Goal: Task Accomplishment & Management: Use online tool/utility

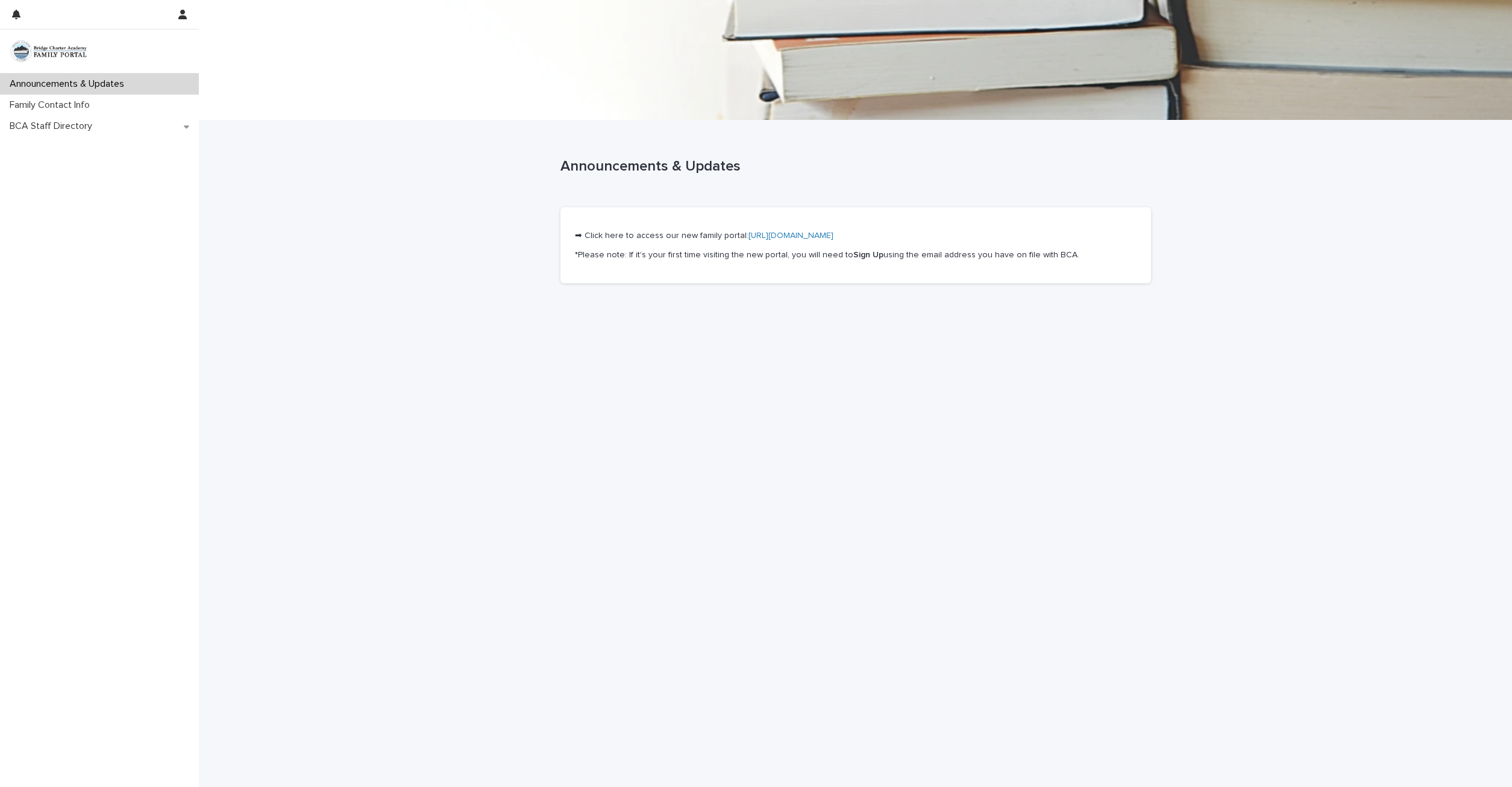
click at [773, 236] on link "[URL][DOMAIN_NAME]" at bounding box center [791, 236] width 85 height 9
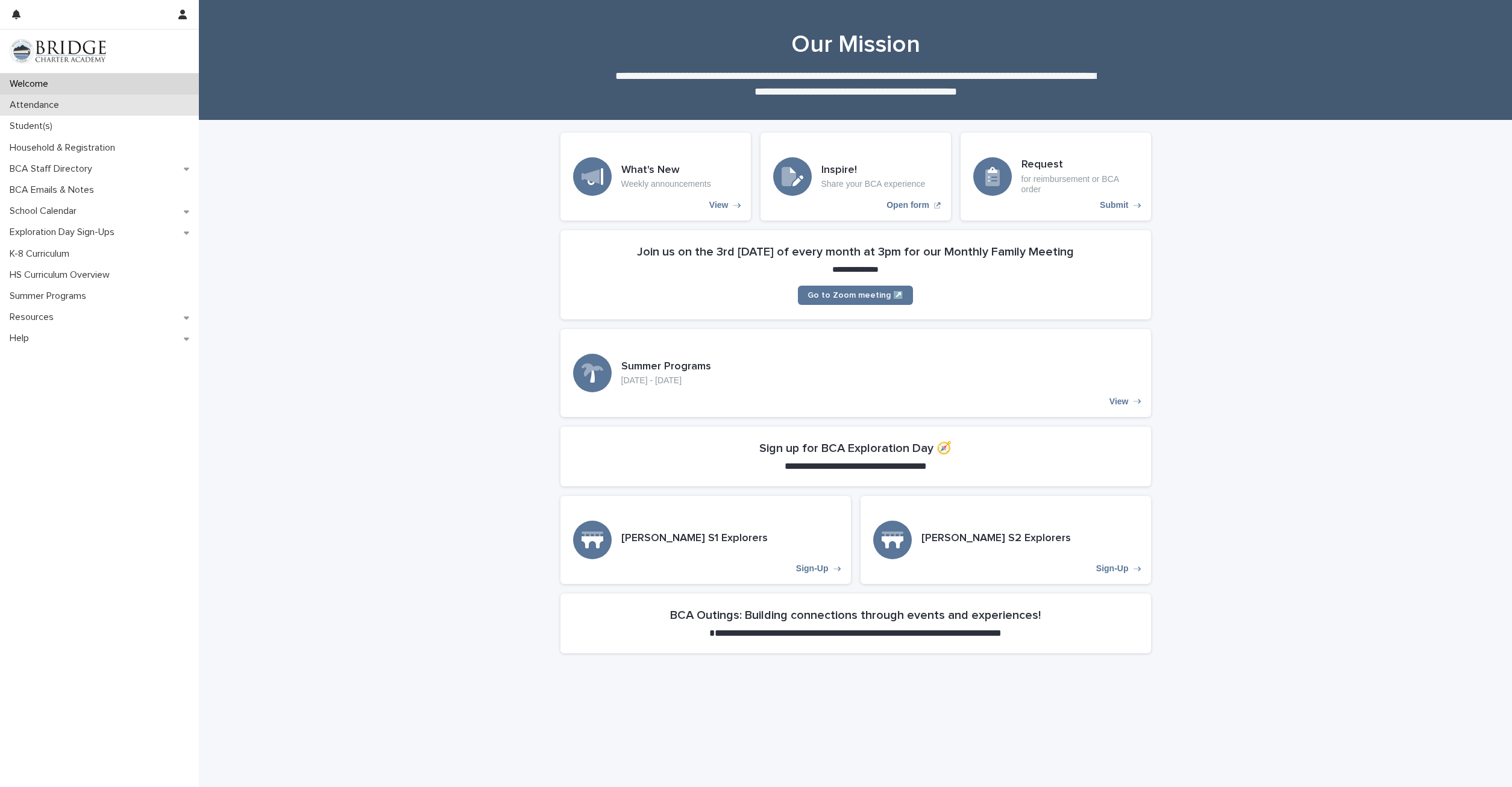
click at [27, 102] on p "Attendance" at bounding box center [36, 105] width 64 height 12
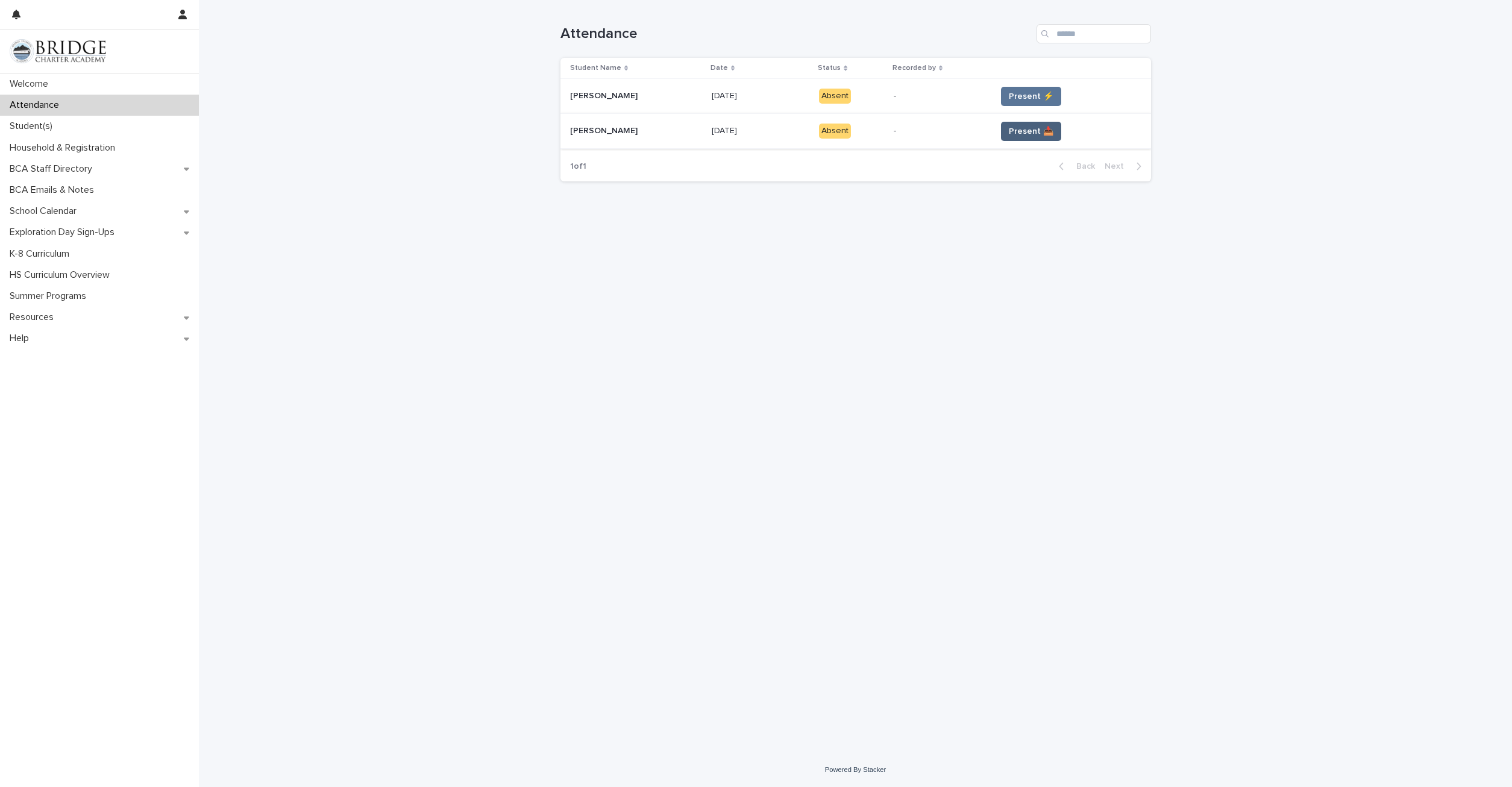
click at [1032, 127] on span "Present 📥" at bounding box center [1031, 131] width 45 height 12
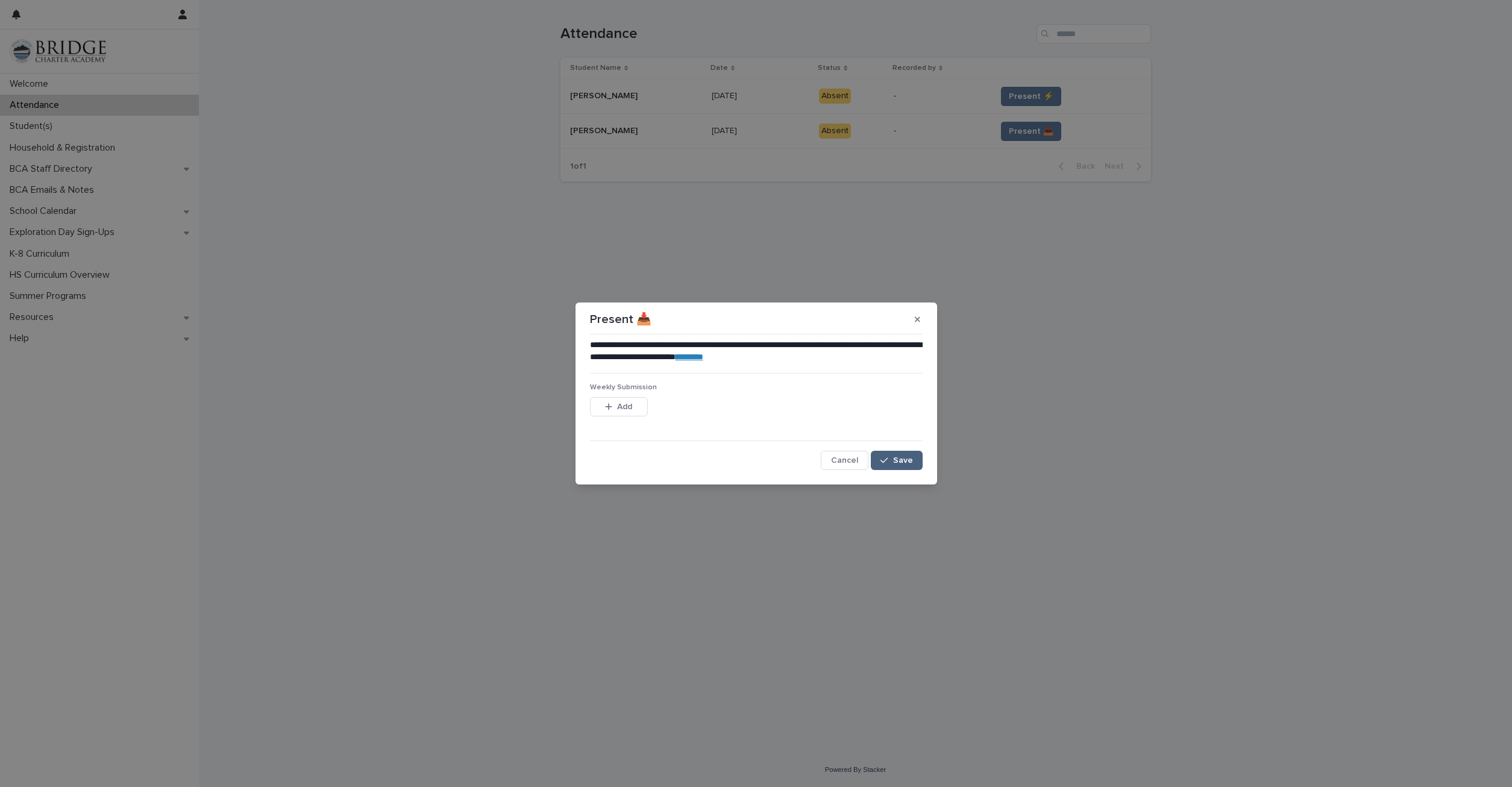
click at [907, 462] on span "Save" at bounding box center [902, 460] width 20 height 9
